Goal: Task Accomplishment & Management: Complete application form

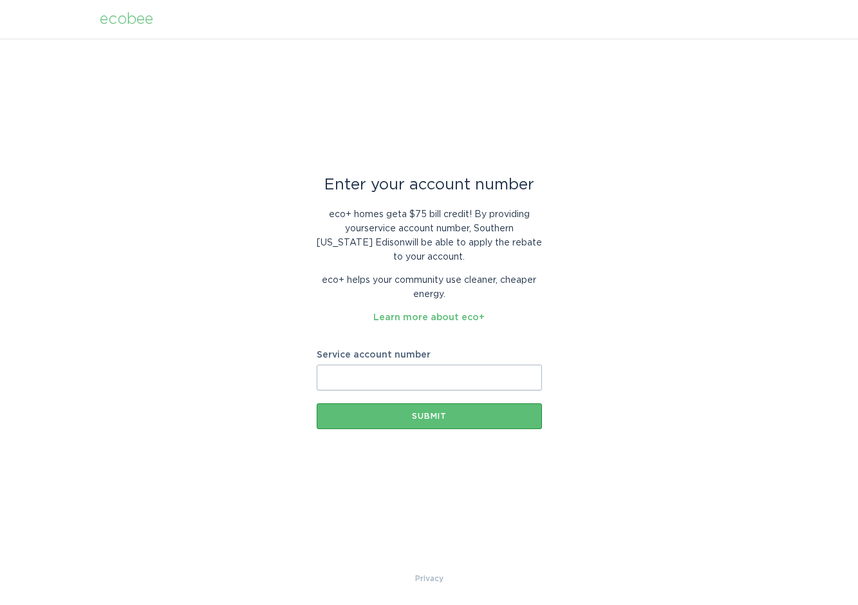
click at [352, 384] on input "Service account number" at bounding box center [429, 377] width 225 height 26
click at [359, 377] on input "Service account number" at bounding box center [429, 377] width 225 height 26
type input "700116764196"
click at [451, 422] on button "Submit" at bounding box center [429, 416] width 225 height 26
